Goal: Task Accomplishment & Management: Use online tool/utility

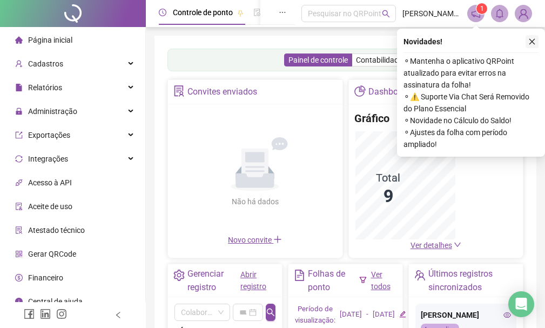
click at [530, 41] on icon "close" at bounding box center [533, 42] width 8 height 8
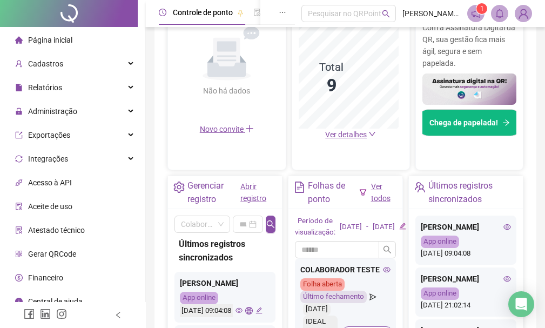
click at [519, 10] on img at bounding box center [524, 13] width 16 height 16
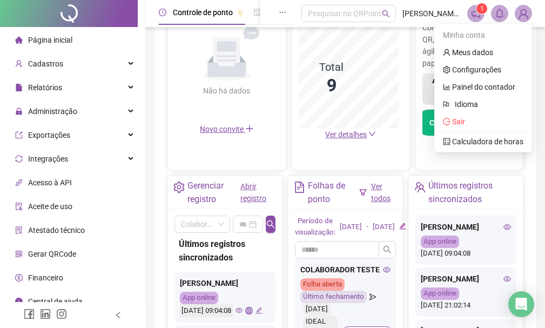
click at [525, 12] on img at bounding box center [524, 13] width 16 height 16
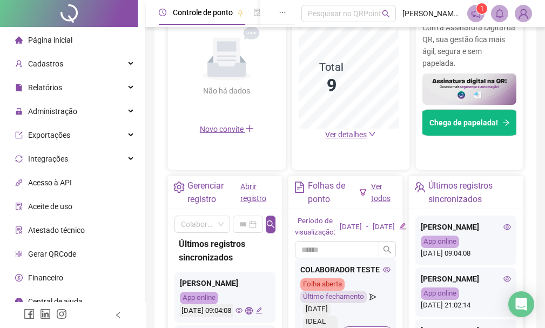
click at [522, 17] on img at bounding box center [524, 13] width 16 height 16
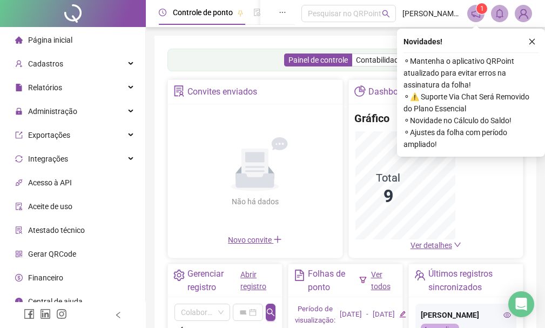
click at [525, 16] on img at bounding box center [524, 13] width 16 height 16
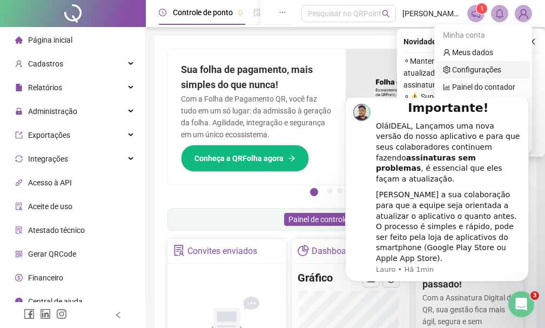
click at [459, 65] on link "Configurações" at bounding box center [472, 69] width 58 height 9
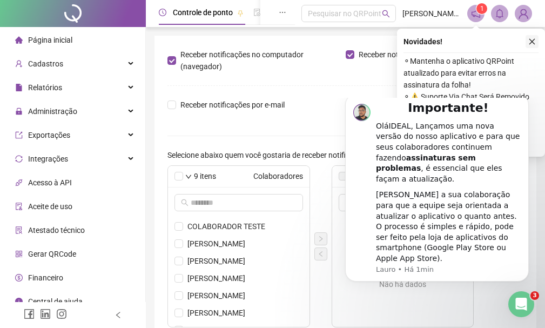
click at [535, 41] on icon "close" at bounding box center [533, 42] width 8 height 8
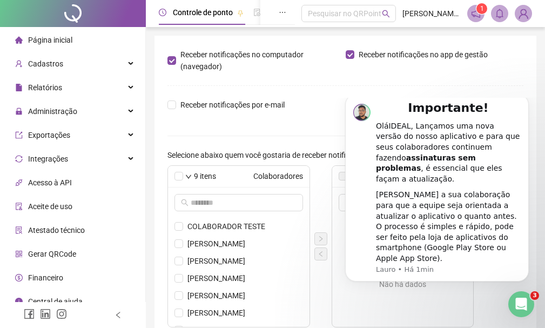
click at [522, 14] on img at bounding box center [524, 13] width 16 height 16
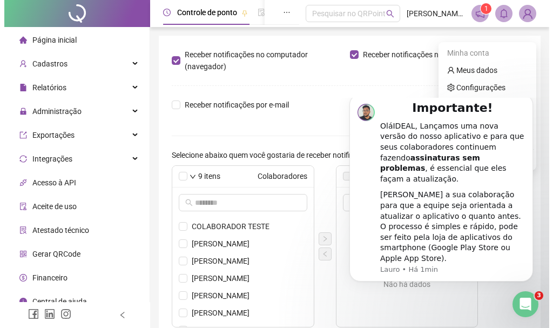
scroll to position [68, 0]
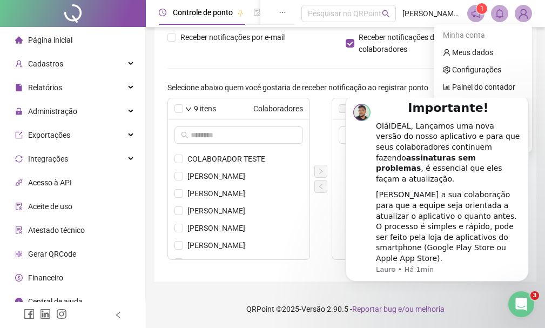
click at [528, 99] on icon "Dismiss notification" at bounding box center [526, 97] width 5 height 5
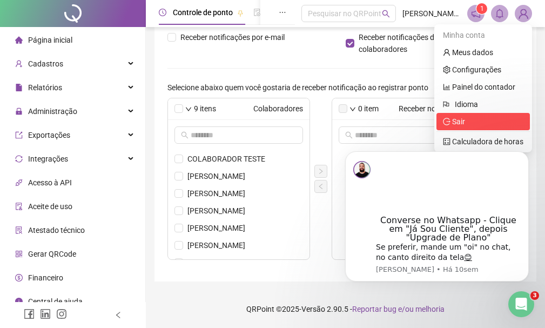
click at [463, 118] on span "Sair" at bounding box center [458, 121] width 13 height 9
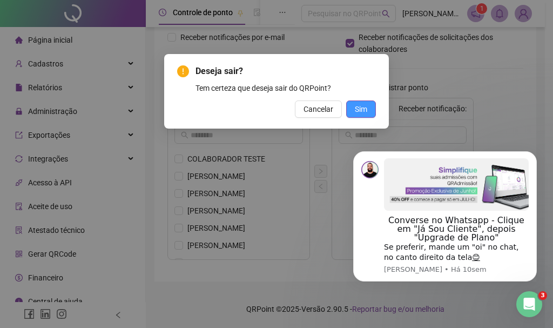
click at [359, 106] on span "Sim" at bounding box center [361, 109] width 12 height 12
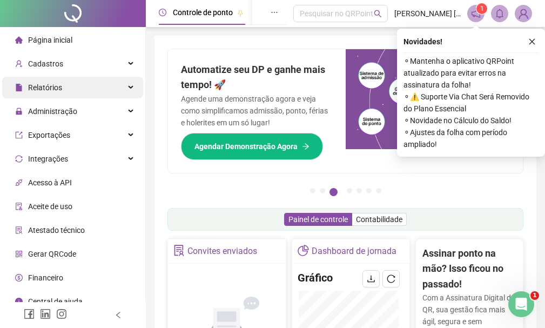
click at [56, 84] on span "Relatórios" at bounding box center [45, 87] width 34 height 9
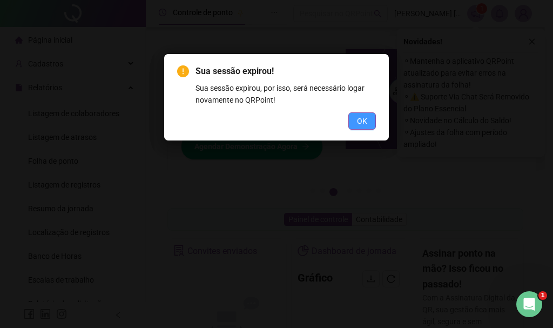
click at [363, 121] on span "OK" at bounding box center [362, 121] width 10 height 12
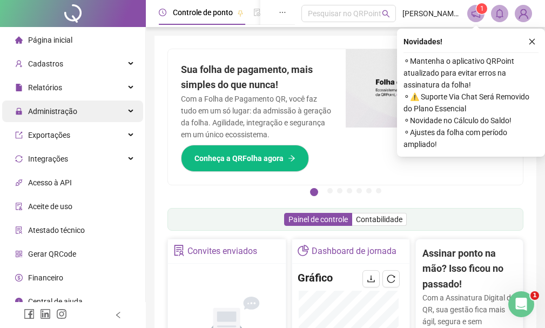
click at [121, 109] on div "Administração" at bounding box center [72, 112] width 141 height 22
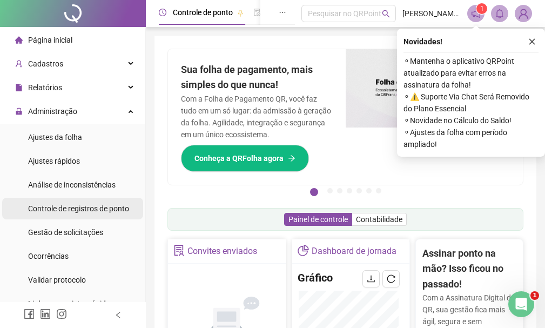
click at [91, 210] on span "Controle de registros de ponto" at bounding box center [78, 208] width 101 height 9
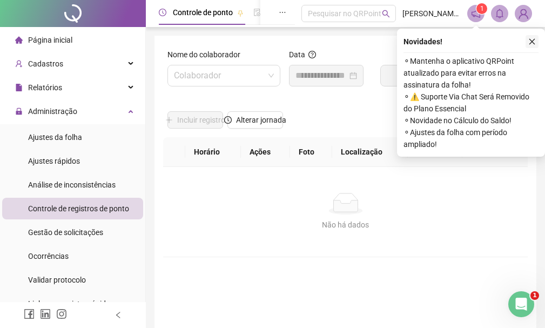
click at [530, 37] on button "button" at bounding box center [532, 41] width 13 height 13
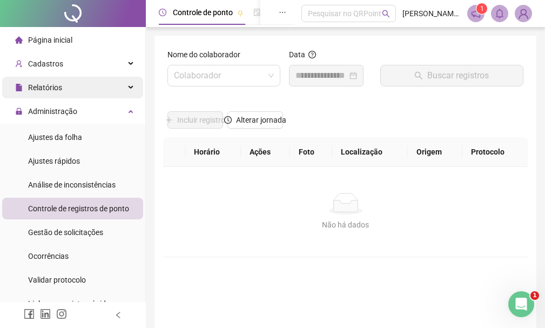
click at [115, 88] on div "Relatórios" at bounding box center [72, 88] width 141 height 22
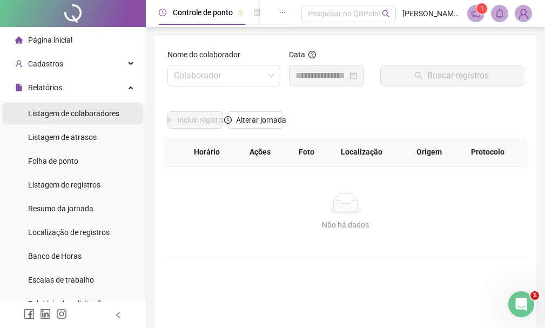
click at [68, 116] on span "Listagem de colaboradores" at bounding box center [73, 113] width 91 height 9
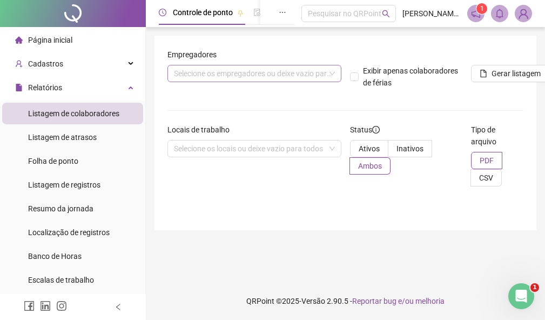
click at [269, 77] on div "Selecione os empregadores ou deixe vazio para todos" at bounding box center [255, 73] width 174 height 17
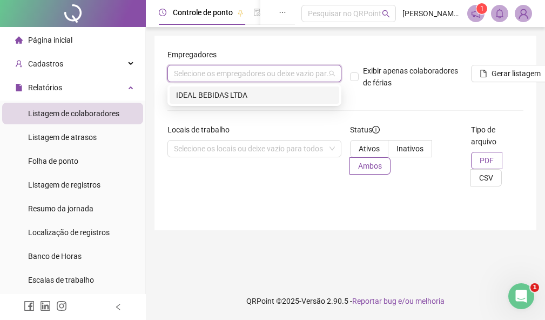
click at [245, 95] on div "IDEAL BEBIDAS LTDA" at bounding box center [254, 95] width 157 height 12
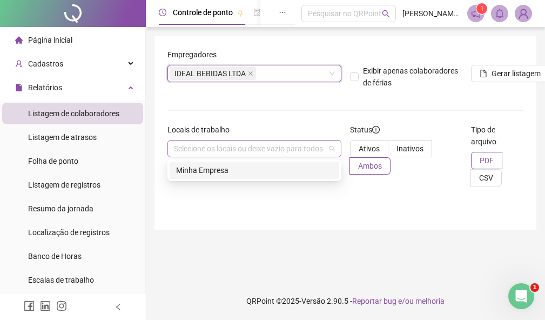
click at [217, 149] on div "Selecione os locais ou deixe vazio para todos" at bounding box center [255, 148] width 174 height 17
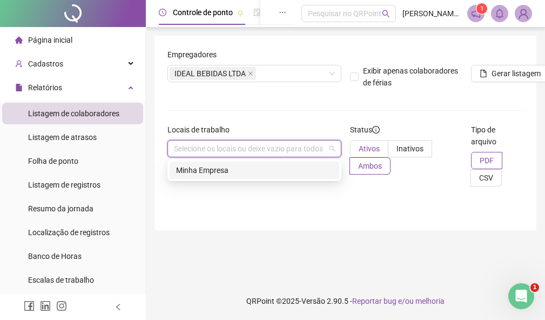
click at [373, 147] on span "Ativos" at bounding box center [369, 148] width 21 height 9
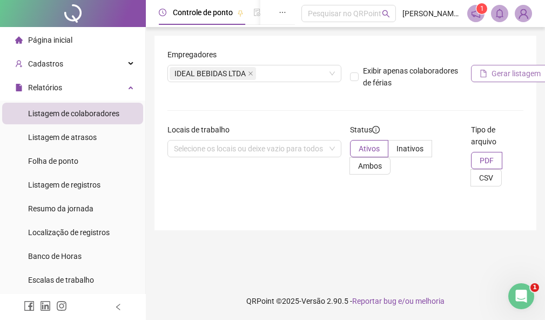
click at [526, 76] on span "Gerar listagem" at bounding box center [516, 74] width 49 height 12
click at [486, 180] on span "CSV" at bounding box center [486, 177] width 14 height 9
click at [504, 71] on span "Gerar listagem" at bounding box center [516, 74] width 49 height 12
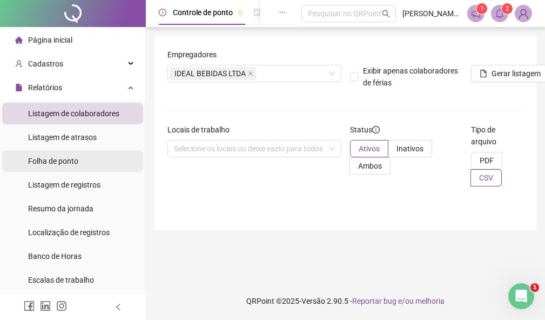
click at [56, 158] on span "Folha de ponto" at bounding box center [53, 161] width 50 height 9
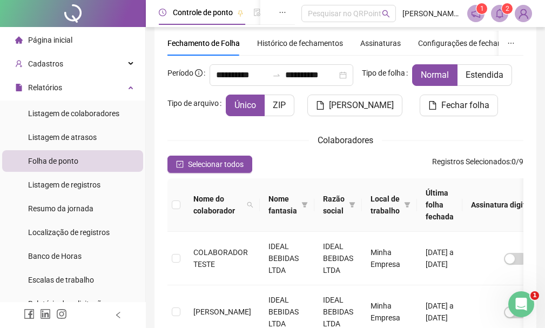
scroll to position [54, 0]
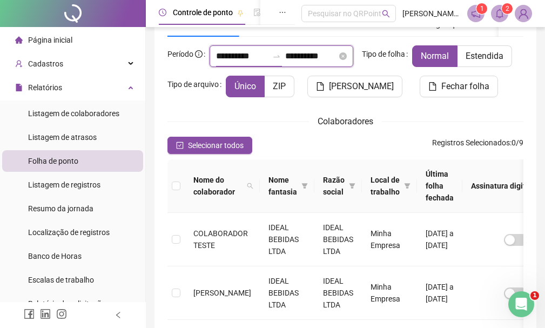
click at [250, 56] on input "**********" at bounding box center [242, 56] width 52 height 13
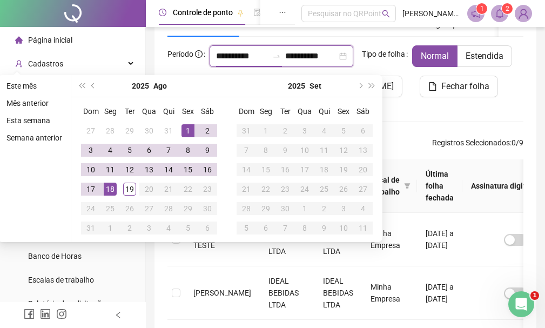
drag, startPoint x: 275, startPoint y: 56, endPoint x: 136, endPoint y: 48, distance: 138.6
click at [92, 85] on span "prev-year" at bounding box center [93, 85] width 5 height 5
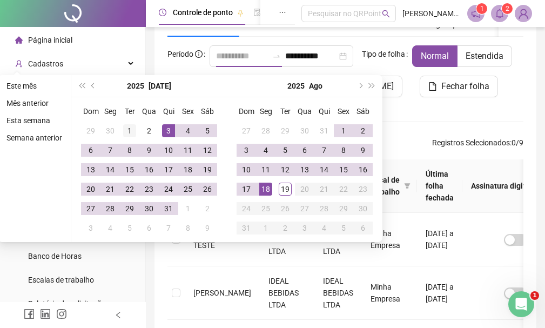
type input "**********"
click at [129, 128] on div "1" at bounding box center [129, 130] width 13 height 13
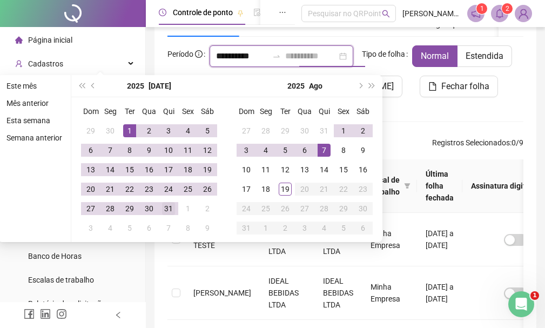
type input "**********"
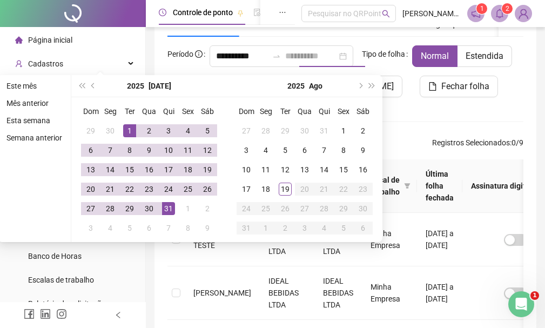
click at [171, 209] on div "31" at bounding box center [168, 208] width 13 height 13
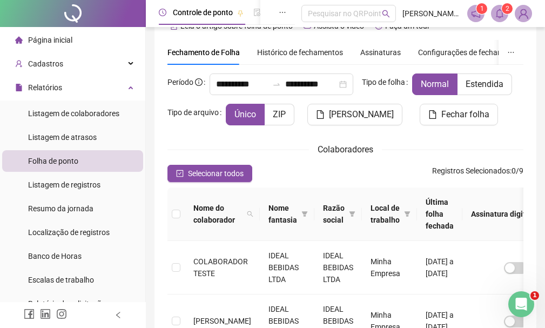
scroll to position [0, 0]
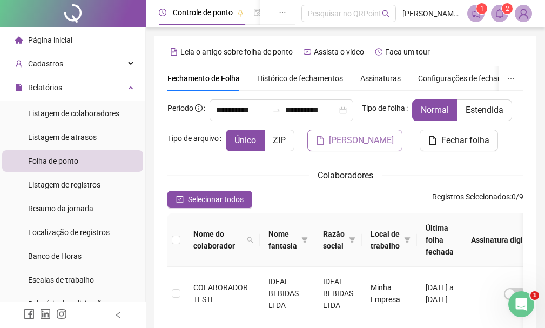
click at [329, 147] on span "[PERSON_NAME]" at bounding box center [361, 140] width 65 height 13
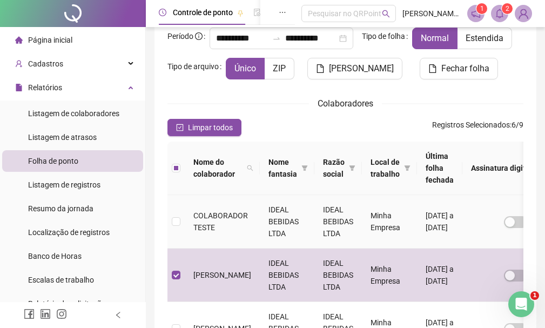
scroll to position [66, 0]
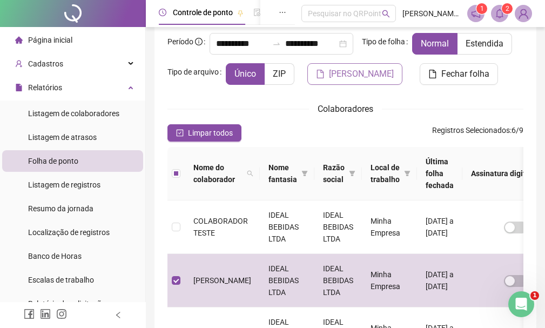
click at [329, 81] on span "[PERSON_NAME]" at bounding box center [361, 74] width 65 height 13
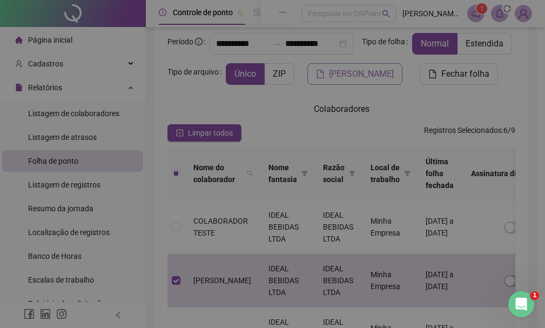
scroll to position [106, 0]
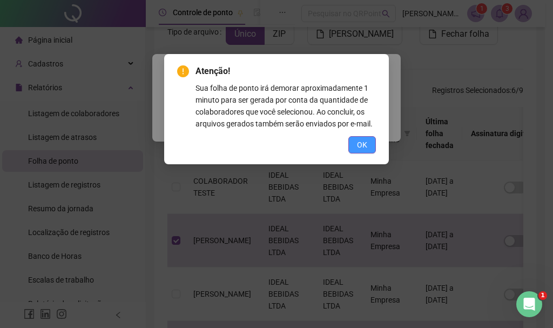
click at [365, 146] on span "OK" at bounding box center [362, 145] width 10 height 12
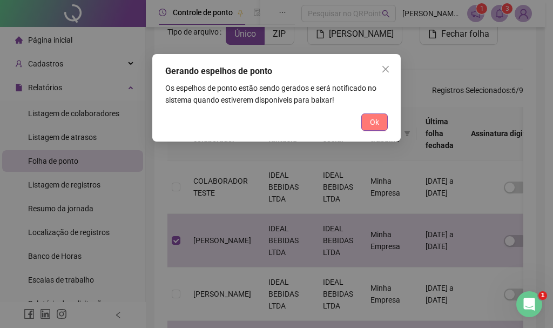
click at [373, 118] on span "Ok" at bounding box center [374, 122] width 9 height 12
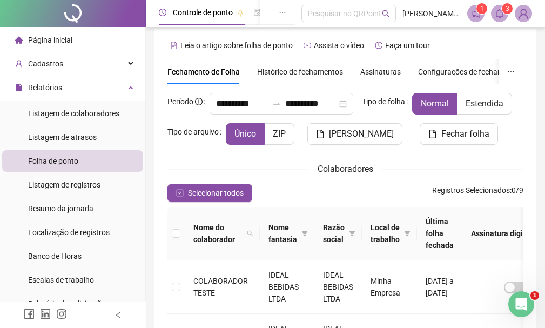
scroll to position [0, 0]
